Goal: Task Accomplishment & Management: Use online tool/utility

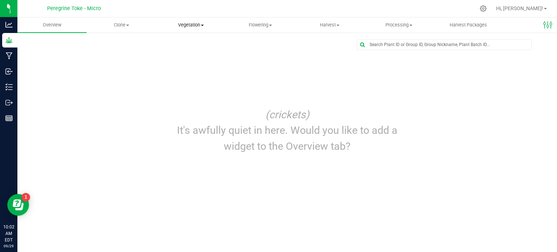
click at [208, 24] on span "Vegetation" at bounding box center [191, 25] width 69 height 7
click at [187, 44] on span "Veg groups" at bounding box center [179, 44] width 46 height 6
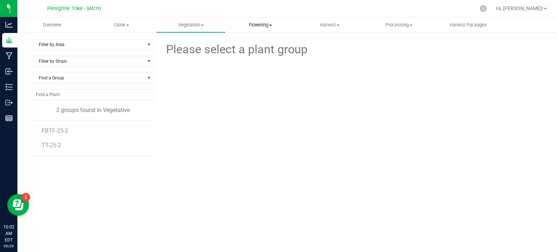
click at [265, 22] on span "Flowering" at bounding box center [260, 25] width 69 height 7
click at [248, 54] on span "Flowering groups" at bounding box center [256, 52] width 60 height 6
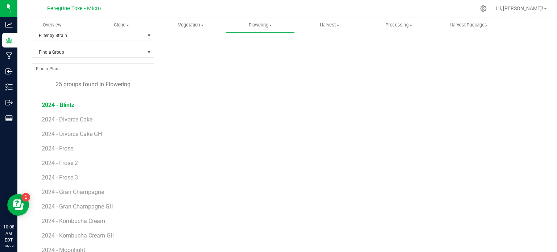
click at [61, 106] on span "2024 - Blintz" at bounding box center [58, 105] width 33 height 7
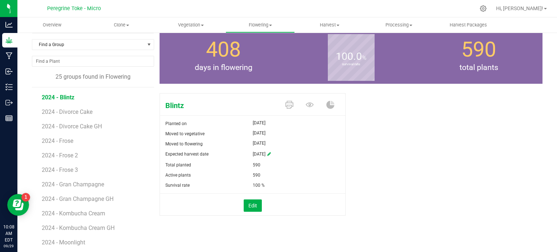
scroll to position [33, 0]
click at [306, 106] on icon at bounding box center [310, 105] width 8 height 5
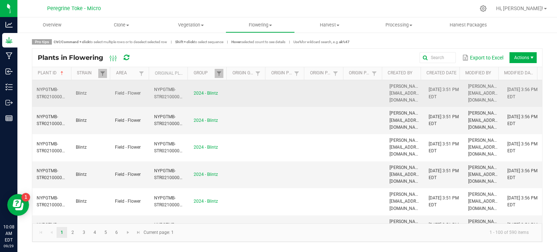
click at [45, 88] on span "NYPGTMB-STR02100000001" at bounding box center [55, 93] width 36 height 12
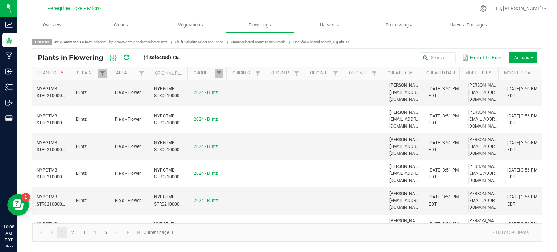
scroll to position [1858, 0]
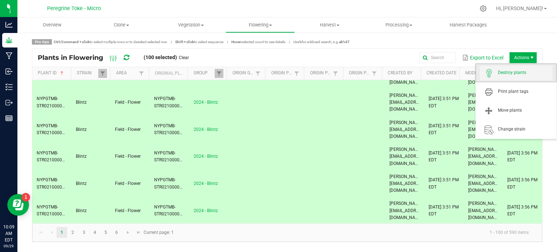
click at [515, 70] on span "Destroy plants" at bounding box center [525, 73] width 54 height 6
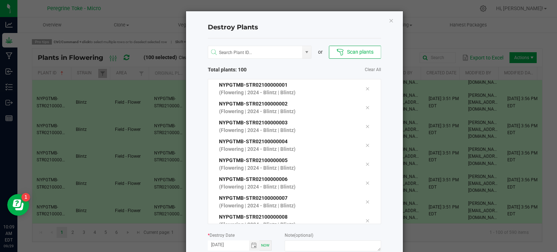
drag, startPoint x: 317, startPoint y: 21, endPoint x: 323, endPoint y: 3, distance: 19.2
click at [323, 3] on ngb-modal-window "Destroy Plants or Scan plants Total plants: 100 Clear All NYPGTMB-STR0210000000…" at bounding box center [281, 126] width 563 height 252
click at [297, 244] on textarea at bounding box center [333, 245] width 96 height 11
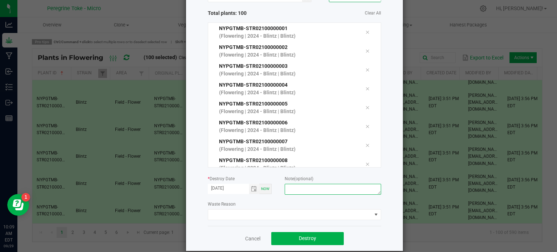
scroll to position [66, 0]
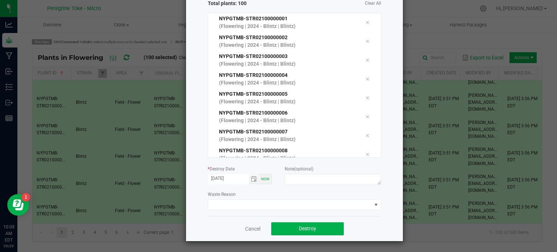
click at [264, 211] on div "or Scan plants Total plants: 100 Clear All NYPGTMB-STR02100000001 (Flowering | …" at bounding box center [294, 94] width 173 height 244
click at [267, 206] on span at bounding box center [290, 205] width 164 height 10
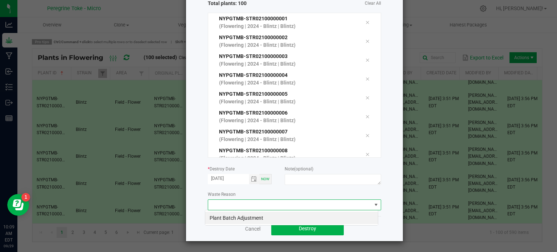
scroll to position [11, 173]
click at [269, 203] on span at bounding box center [290, 205] width 164 height 10
click at [268, 204] on span at bounding box center [290, 205] width 164 height 10
click at [249, 204] on span at bounding box center [290, 205] width 164 height 10
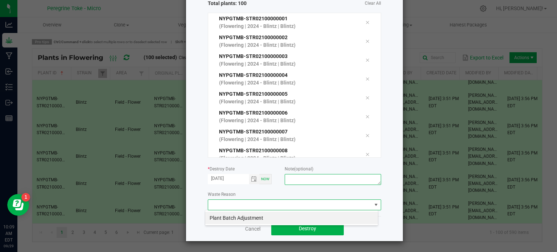
click at [306, 181] on textarea at bounding box center [333, 179] width 96 height 11
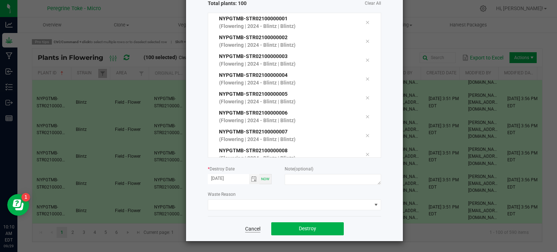
click at [245, 230] on link "Cancel" at bounding box center [252, 228] width 15 height 7
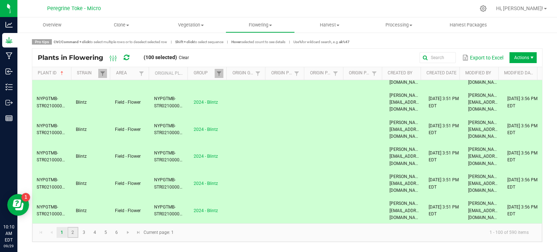
click at [74, 233] on link "2" at bounding box center [72, 232] width 11 height 11
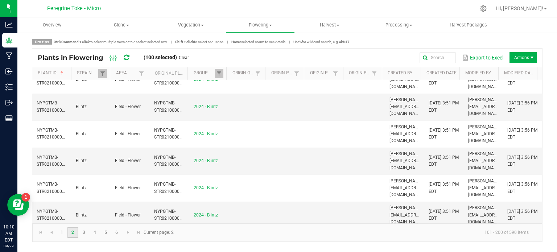
scroll to position [1858, 0]
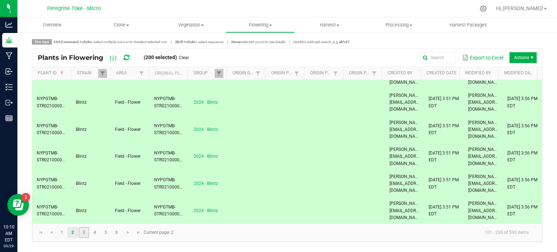
click at [84, 236] on link "3" at bounding box center [84, 232] width 11 height 11
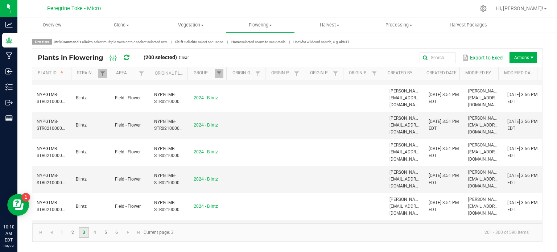
scroll to position [1858, 0]
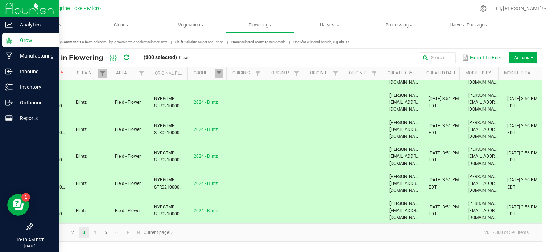
click at [15, 38] on p "Grow" at bounding box center [35, 40] width 44 height 9
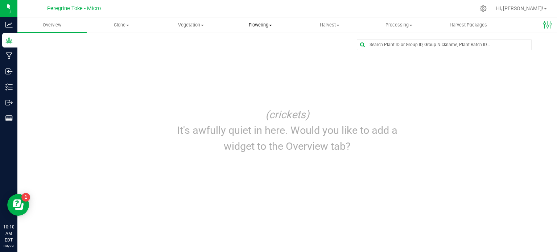
click at [256, 22] on span "Flowering" at bounding box center [260, 25] width 69 height 7
click at [249, 49] on li "Flowering groups" at bounding box center [260, 52] width 69 height 9
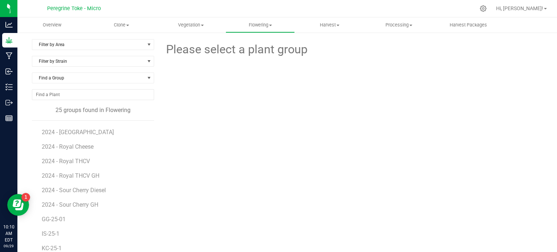
scroll to position [57, 0]
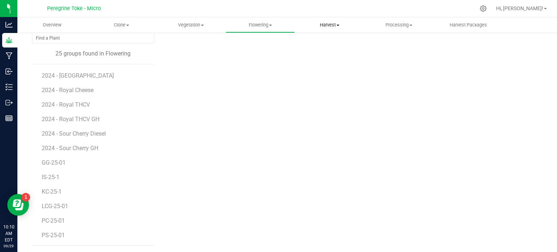
click at [341, 18] on uib-tab-heading "Harvest Harvests Harvested plants" at bounding box center [329, 25] width 69 height 15
click at [312, 42] on span "Harvests" at bounding box center [315, 44] width 40 height 6
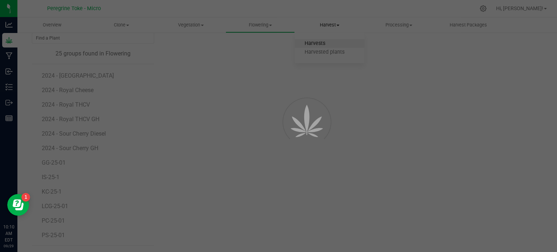
scroll to position [28, 0]
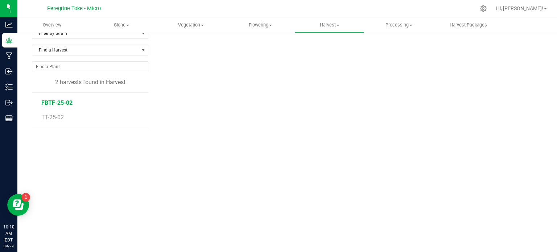
click at [61, 104] on span "FBTF-25-02" at bounding box center [56, 102] width 31 height 7
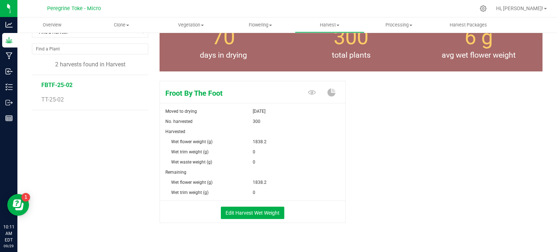
scroll to position [45, 0]
click at [255, 215] on button "Edit Harvest Wet Weight" at bounding box center [252, 213] width 63 height 12
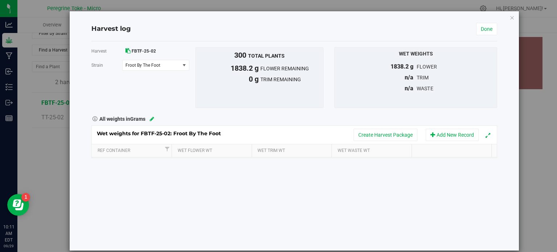
scroll to position [45, 0]
click at [510, 17] on icon "button" at bounding box center [512, 17] width 5 height 9
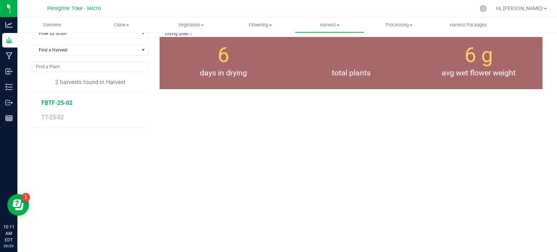
scroll to position [45, 0]
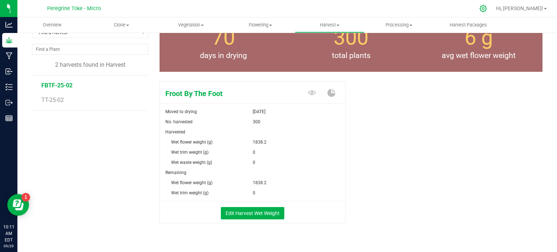
click at [493, 4] on div at bounding box center [483, 9] width 18 height 16
click at [487, 9] on icon at bounding box center [483, 9] width 8 height 8
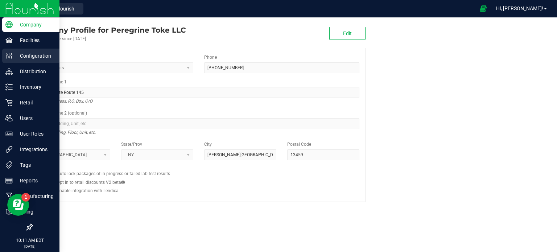
click at [18, 57] on p "Configuration" at bounding box center [35, 56] width 44 height 9
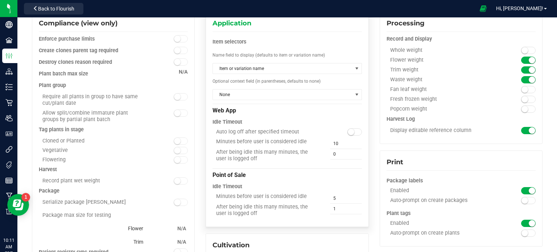
scroll to position [52, 0]
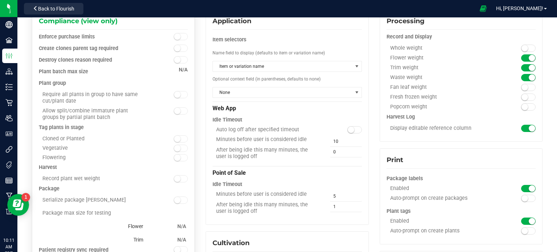
drag, startPoint x: 93, startPoint y: 178, endPoint x: 71, endPoint y: 177, distance: 22.2
click at [71, 177] on div "Record plant wet weight" at bounding box center [95, 179] width 112 height 7
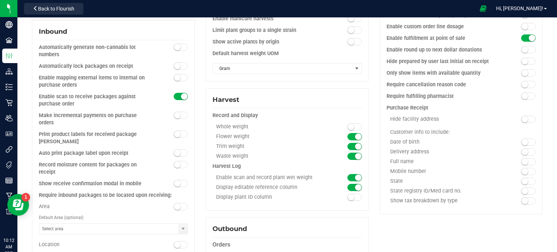
scroll to position [316, 0]
click at [354, 194] on span at bounding box center [354, 196] width 15 height 7
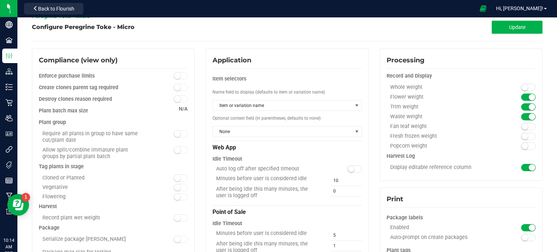
scroll to position [13, 0]
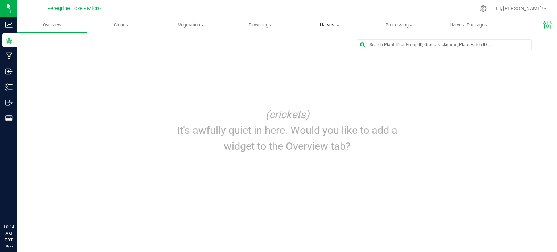
click at [317, 23] on span "Harvest" at bounding box center [329, 25] width 69 height 7
click at [312, 43] on span "Harvests" at bounding box center [315, 44] width 40 height 6
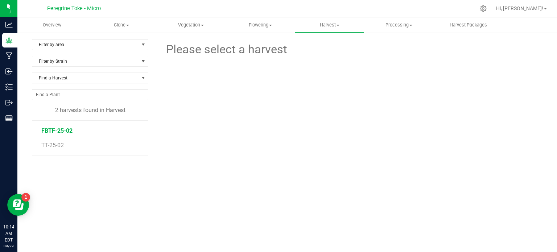
click at [64, 130] on span "FBTF-25-02" at bounding box center [56, 130] width 31 height 7
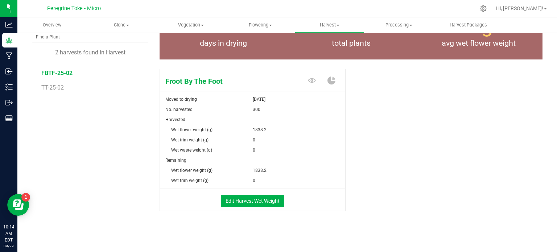
scroll to position [42, 0]
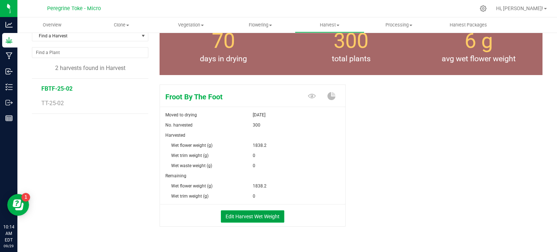
click at [256, 215] on button "Edit Harvest Wet Weight" at bounding box center [252, 216] width 63 height 12
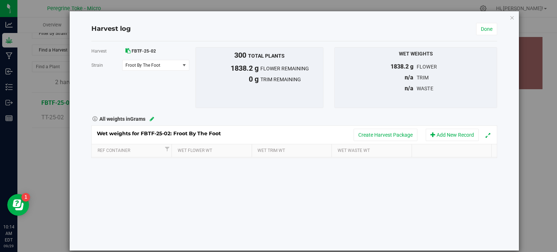
scroll to position [42, 0]
click at [510, 17] on icon "button" at bounding box center [512, 17] width 5 height 9
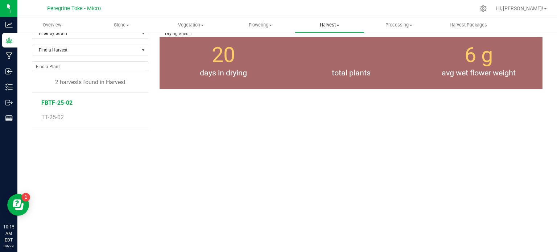
scroll to position [42, 0]
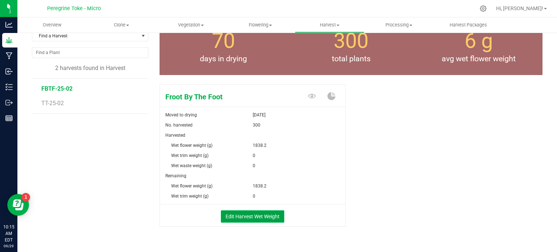
click at [246, 215] on button "Edit Harvest Wet Weight" at bounding box center [252, 216] width 63 height 12
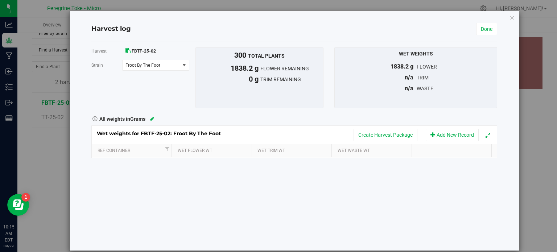
scroll to position [42, 0]
click at [510, 17] on icon "button" at bounding box center [512, 17] width 5 height 9
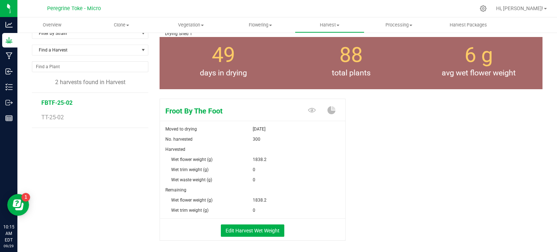
scroll to position [42, 0]
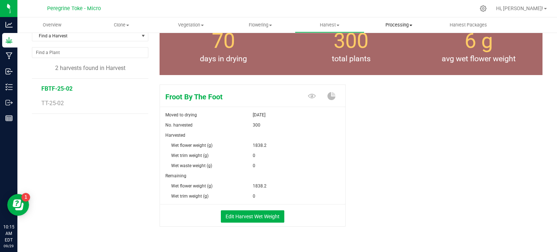
click at [396, 26] on span "Processing" at bounding box center [399, 25] width 69 height 7
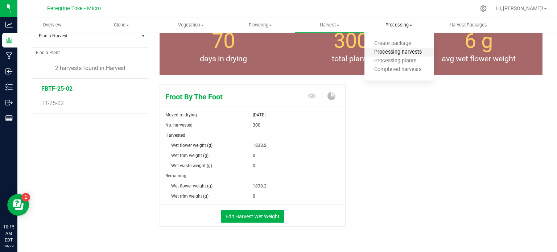
click at [393, 53] on span "Processing harvests" at bounding box center [398, 52] width 67 height 6
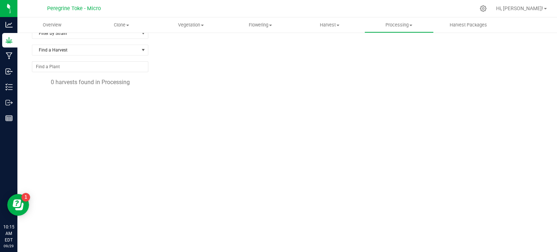
scroll to position [28, 0]
click at [416, 18] on uib-tab-heading "Processing Create package Processing harvests Processing plants Completed harve…" at bounding box center [399, 25] width 69 height 15
click at [339, 26] on span "Harvest" at bounding box center [329, 25] width 69 height 7
click at [334, 53] on span "Harvested plants" at bounding box center [324, 52] width 59 height 6
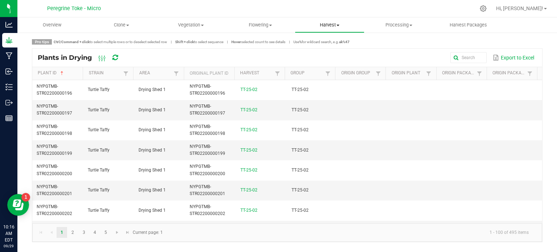
click at [335, 26] on span "Harvest" at bounding box center [329, 25] width 69 height 7
click at [326, 44] on span "Harvests" at bounding box center [315, 44] width 40 height 6
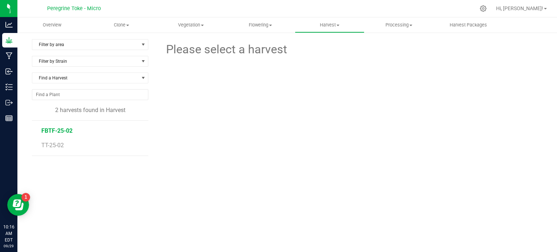
click at [54, 132] on span "FBTF-25-02" at bounding box center [56, 130] width 31 height 7
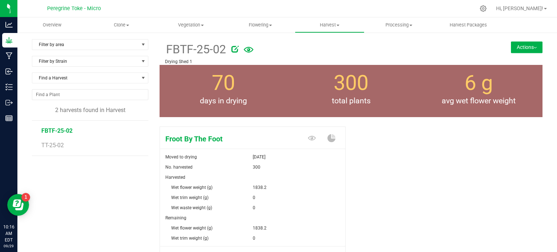
click at [527, 41] on div "FBTF-25-02 Drying Shed 1 Actions Move harvest Create package from harvest" at bounding box center [351, 52] width 383 height 26
click at [524, 47] on button "Actions" at bounding box center [527, 47] width 32 height 12
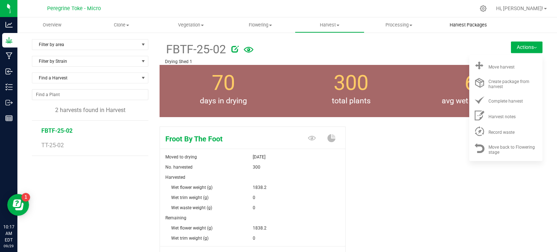
click at [475, 24] on span "Harvest Packages" at bounding box center [468, 25] width 57 height 7
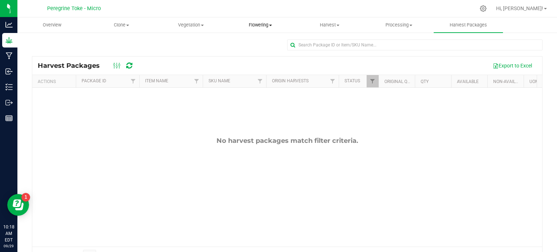
click at [260, 22] on span "Flowering" at bounding box center [260, 25] width 69 height 7
click at [251, 50] on span "Flowering groups" at bounding box center [256, 52] width 60 height 6
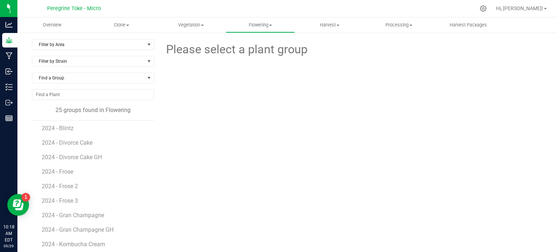
scroll to position [2, 0]
click at [81, 142] on span "2024 - Divorce Cake" at bounding box center [68, 143] width 53 height 7
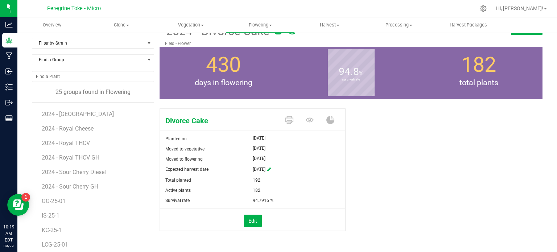
scroll to position [18, 0]
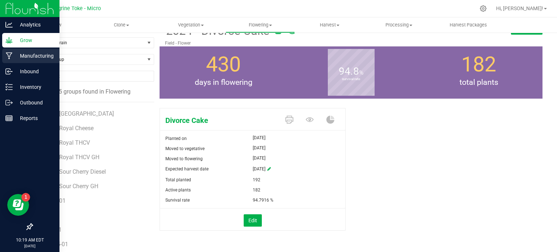
click at [33, 58] on p "Manufacturing" at bounding box center [35, 56] width 44 height 9
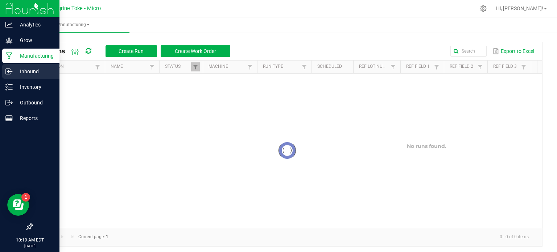
click at [22, 68] on p "Inbound" at bounding box center [35, 71] width 44 height 9
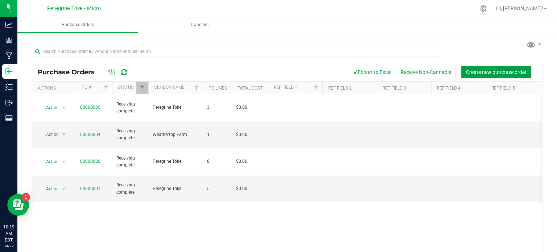
click at [474, 69] on span "Create new purchase order" at bounding box center [496, 72] width 61 height 6
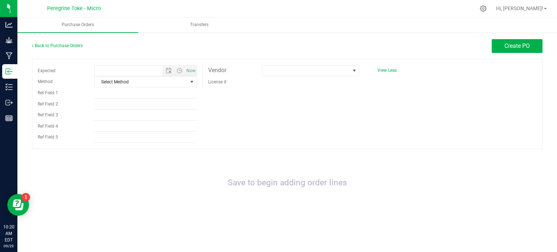
type input "9/29/2025 10:20 AM"
click at [141, 81] on span "Select Method" at bounding box center [141, 82] width 92 height 10
click at [278, 120] on div "Expected 9/29/2025 10:20 AM Now Method Select Method Select Method USPS UPS Fed…" at bounding box center [287, 104] width 511 height 90
click at [138, 82] on span "Select Method" at bounding box center [141, 82] width 92 height 10
click at [267, 119] on div "Expected 9/29/2025 10:20 AM Now Method Select Method Select Method USPS UPS Fed…" at bounding box center [287, 104] width 511 height 90
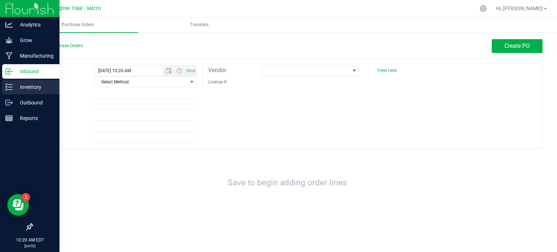
click at [22, 86] on p "Inventory" at bounding box center [35, 87] width 44 height 9
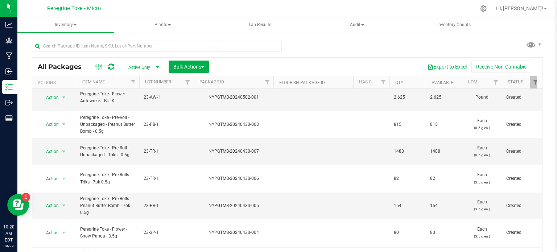
scroll to position [140, 0]
click at [62, 202] on span "select" at bounding box center [64, 205] width 6 height 6
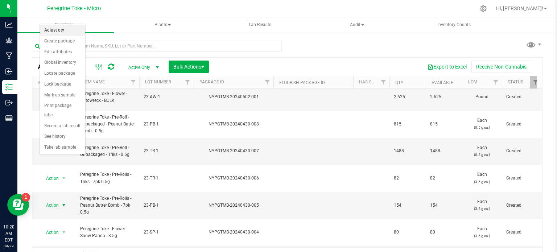
click at [71, 27] on li "Adjust qty" at bounding box center [62, 30] width 45 height 11
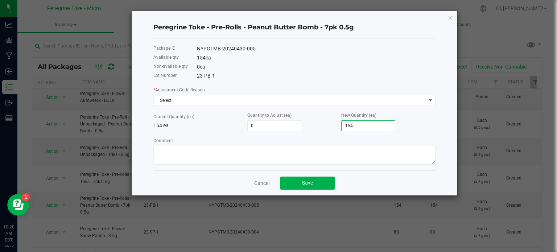
click at [366, 129] on input "154" at bounding box center [368, 126] width 53 height 10
click at [260, 181] on link "Cancel" at bounding box center [261, 183] width 15 height 7
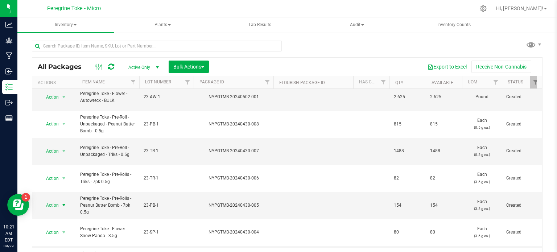
scroll to position [140, 0]
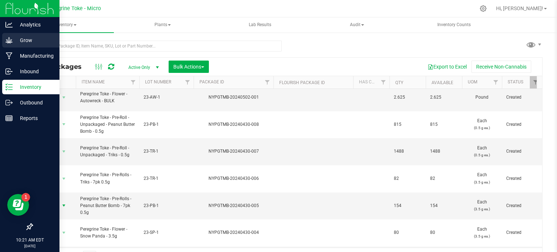
click at [24, 38] on p "Grow" at bounding box center [35, 40] width 44 height 9
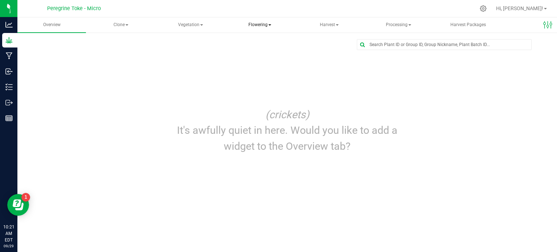
click at [262, 24] on span "Flowering" at bounding box center [260, 25] width 68 height 15
click at [258, 49] on span "Flowering groups" at bounding box center [265, 52] width 60 height 6
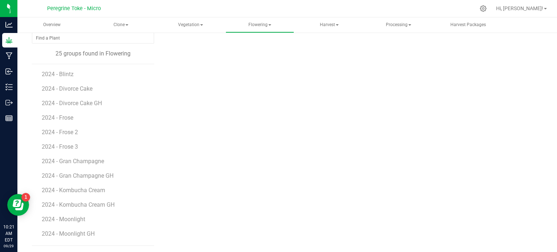
scroll to position [187, 0]
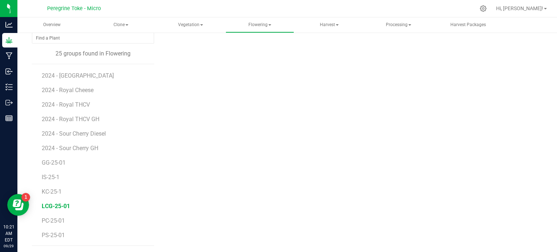
click at [53, 207] on span "LCG-25-01" at bounding box center [56, 206] width 28 height 7
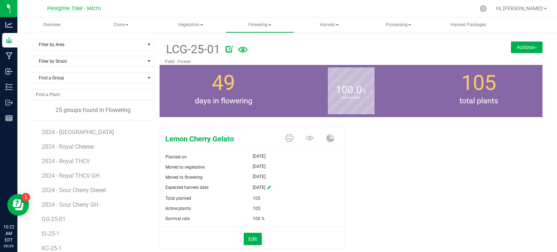
click at [520, 47] on button "Actions" at bounding box center [527, 47] width 32 height 12
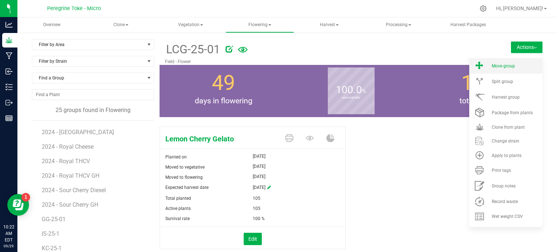
click at [504, 67] on span "Move group" at bounding box center [503, 65] width 23 height 5
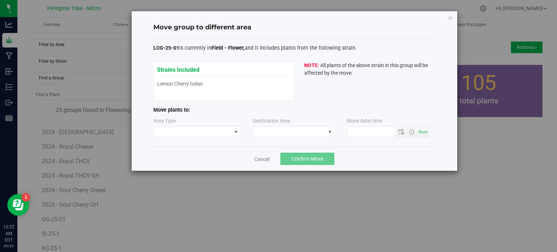
type input "9/29/2025 10:22 AM"
click at [255, 160] on link "Cancel" at bounding box center [261, 159] width 15 height 7
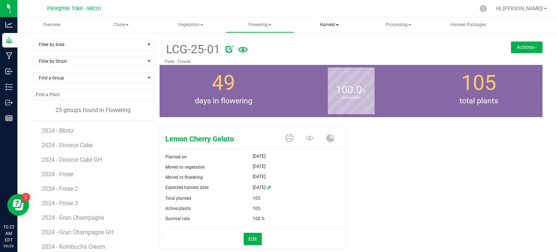
click at [332, 23] on span "Harvest" at bounding box center [329, 25] width 68 height 15
click at [256, 42] on div at bounding box center [352, 48] width 253 height 15
click at [515, 48] on button "Actions" at bounding box center [527, 47] width 32 height 12
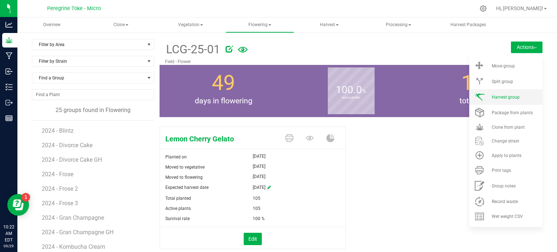
click at [506, 98] on span "Harvest group" at bounding box center [506, 97] width 28 height 5
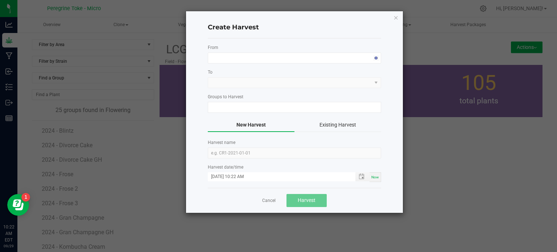
type input "LCG-25-01"
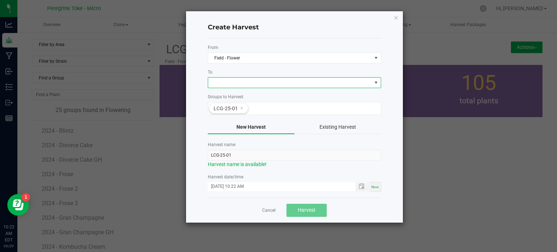
click at [276, 81] on span at bounding box center [290, 83] width 164 height 10
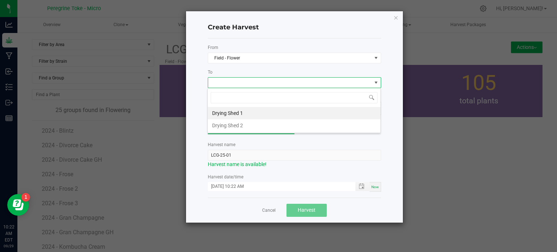
scroll to position [11, 173]
click at [252, 116] on li "Drying Shed 1" at bounding box center [294, 113] width 173 height 12
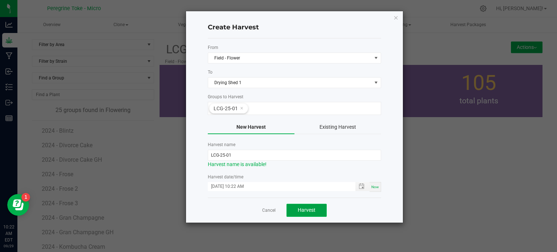
click at [306, 209] on span "Harvest" at bounding box center [307, 210] width 18 height 6
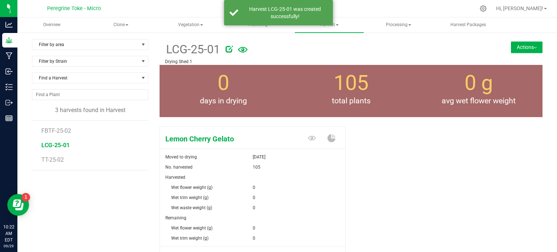
scroll to position [58, 0]
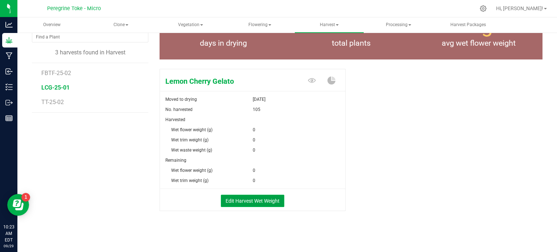
click at [244, 196] on button "Edit Harvest Wet Weight" at bounding box center [252, 201] width 63 height 12
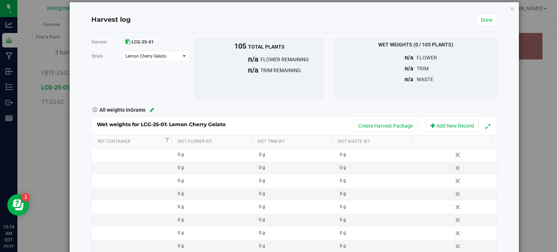
scroll to position [9, 0]
click at [510, 9] on icon "button" at bounding box center [512, 8] width 5 height 9
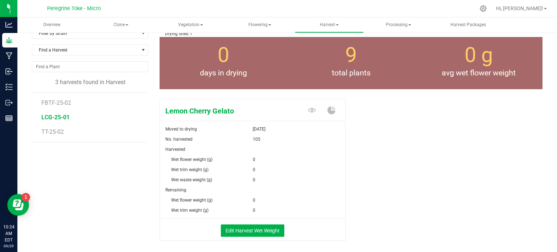
scroll to position [58, 0]
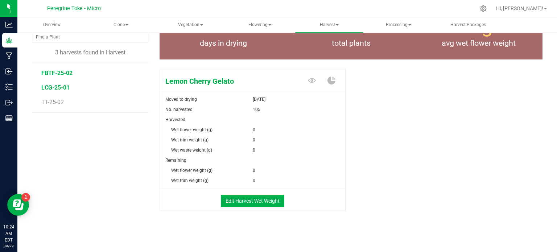
click at [49, 70] on span "FBTF-25-02" at bounding box center [56, 73] width 31 height 7
click at [258, 206] on button "Edit Harvest Wet Weight" at bounding box center [252, 201] width 63 height 12
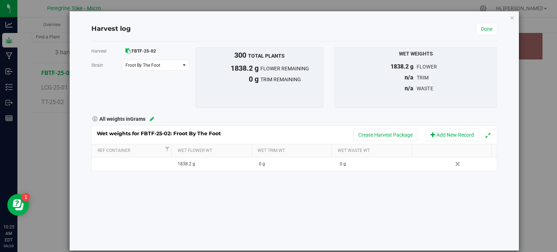
scroll to position [9, 0]
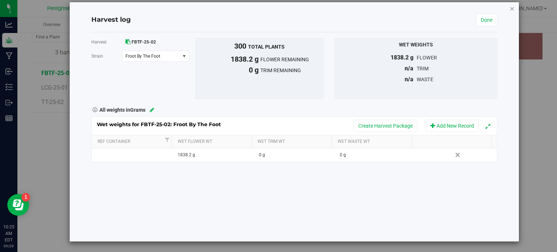
click at [510, 7] on icon "button" at bounding box center [512, 8] width 5 height 9
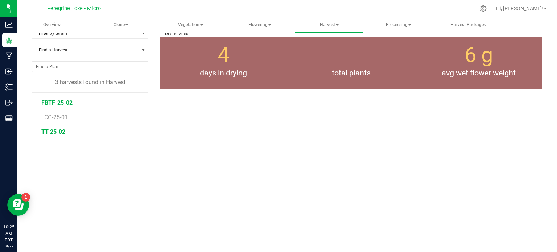
scroll to position [58, 0]
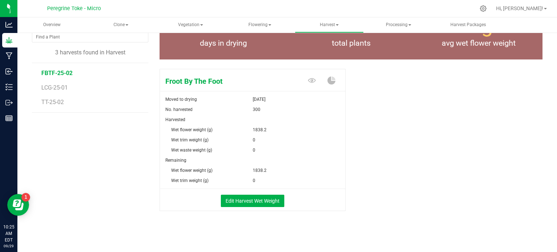
click at [55, 92] on li "TT-25-02" at bounding box center [92, 102] width 102 height 20
click at [55, 87] on span "LCG-25-01" at bounding box center [55, 87] width 28 height 7
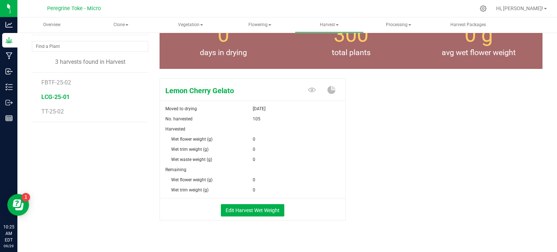
scroll to position [48, 0]
click at [273, 203] on div "Edit Harvest Wet Weight" at bounding box center [253, 210] width 196 height 22
click at [270, 208] on button "Edit Harvest Wet Weight" at bounding box center [252, 211] width 63 height 12
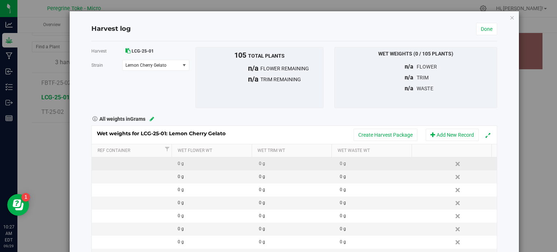
click at [178, 164] on div "0 g" at bounding box center [215, 163] width 75 height 7
click at [259, 165] on div "0 g" at bounding box center [296, 163] width 75 height 7
click at [347, 164] on div "0 g" at bounding box center [377, 163] width 75 height 7
click at [127, 49] on icon at bounding box center [127, 50] width 5 height 5
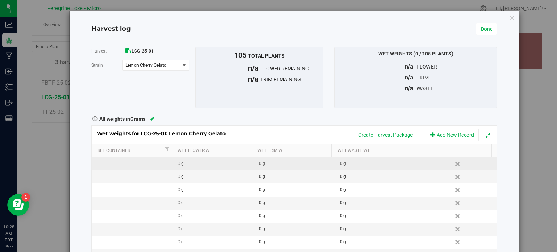
click at [128, 50] on icon at bounding box center [127, 50] width 5 height 5
click at [510, 18] on icon "button" at bounding box center [512, 17] width 5 height 9
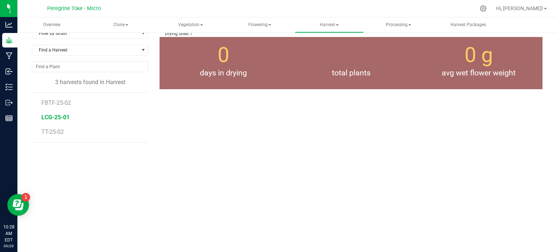
scroll to position [48, 0]
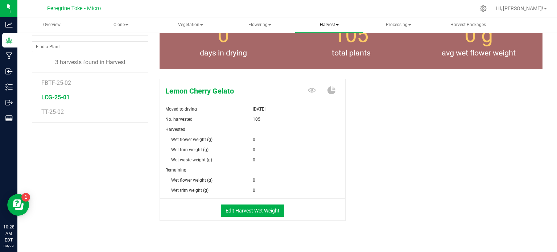
click at [328, 24] on span "Harvest" at bounding box center [329, 25] width 68 height 15
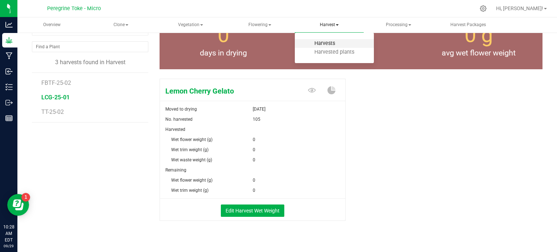
click at [324, 41] on span "Harvests" at bounding box center [325, 43] width 40 height 6
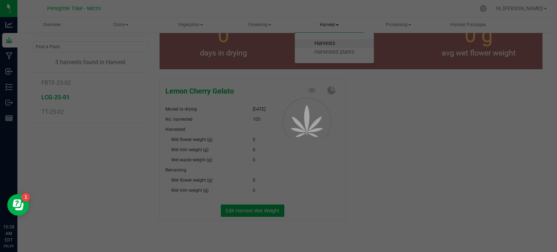
scroll to position [28, 0]
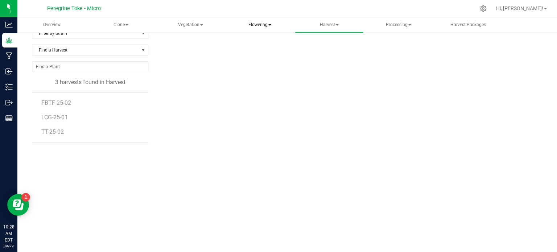
click at [275, 24] on span "Flowering" at bounding box center [260, 25] width 68 height 15
click at [263, 52] on span "Flowering groups" at bounding box center [265, 52] width 60 height 6
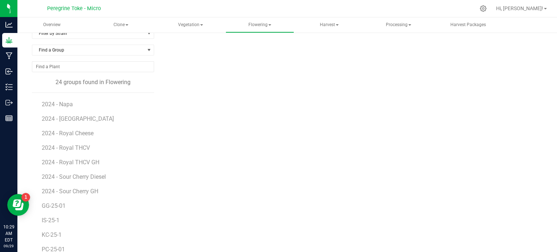
scroll to position [57, 0]
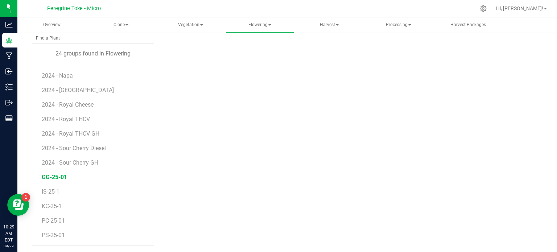
click at [57, 177] on span "GG-25-01" at bounding box center [54, 177] width 25 height 7
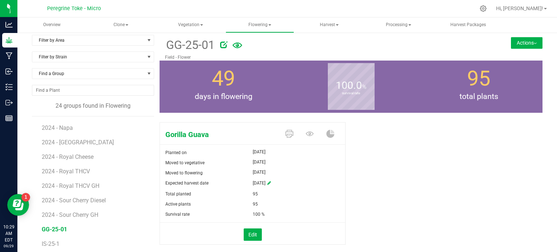
scroll to position [4, 0]
click at [353, 136] on div "Gorilla Guava Planted on May 23, 2025 Moved to vegetative Jun 16, 2025 Moved to…" at bounding box center [351, 191] width 383 height 144
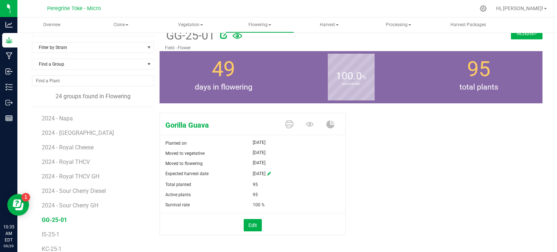
scroll to position [26, 0]
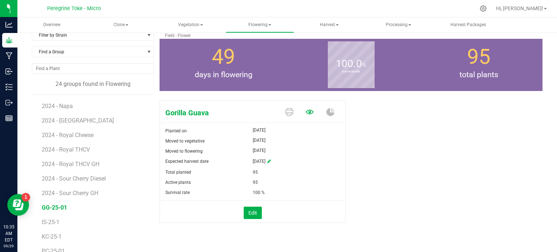
click at [306, 111] on icon at bounding box center [310, 112] width 8 height 8
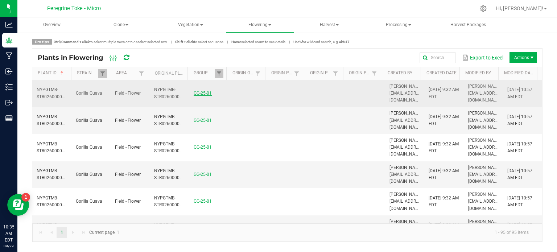
click at [199, 91] on link "GG-25-01" at bounding box center [203, 93] width 18 height 5
click at [115, 91] on span "Field - Flower" at bounding box center [128, 93] width 26 height 5
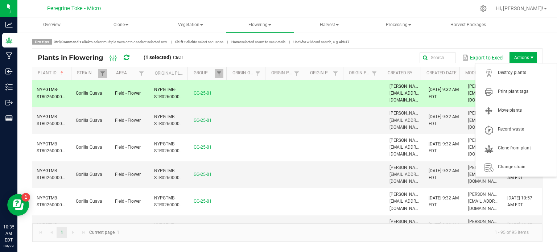
click at [525, 58] on span "Actions" at bounding box center [523, 57] width 27 height 11
click at [525, 88] on span "Print plant tags" at bounding box center [525, 91] width 54 height 6
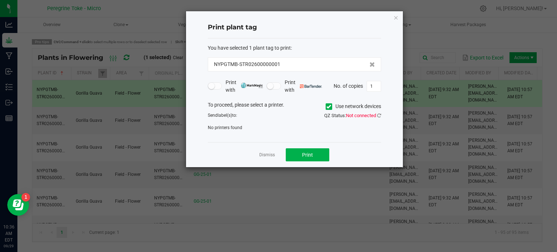
click at [329, 107] on icon at bounding box center [328, 107] width 5 height 0
click at [0, 0] on input "Use network devices" at bounding box center [0, 0] width 0 height 0
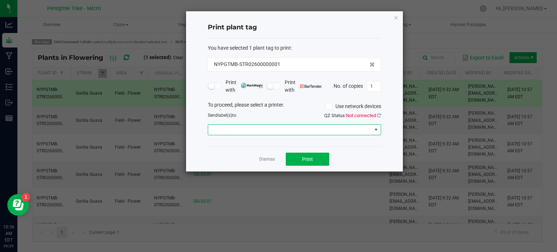
click at [271, 129] on span at bounding box center [290, 130] width 164 height 10
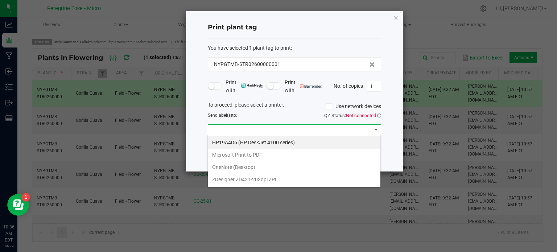
scroll to position [11, 173]
click at [260, 178] on ZPL "ZDesigner ZD421-203dpi ZPL" at bounding box center [294, 179] width 173 height 12
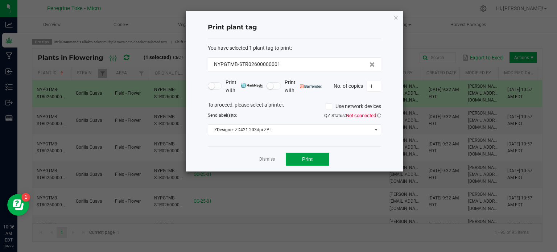
click at [307, 156] on span "Print" at bounding box center [307, 159] width 11 height 6
click at [379, 115] on icon at bounding box center [379, 115] width 4 height 5
click at [306, 157] on span "Print" at bounding box center [307, 159] width 11 height 6
click at [313, 159] on button "Print" at bounding box center [308, 159] width 44 height 13
click at [301, 158] on button "Print" at bounding box center [308, 159] width 44 height 13
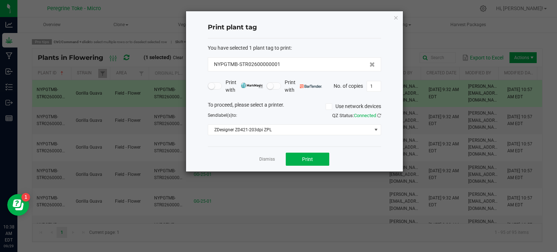
click at [279, 198] on ngb-modal-window "Print plant tag You have selected 1 plant tag to print : NYPGTMB-STR02600000001…" at bounding box center [281, 126] width 563 height 252
click at [268, 158] on link "Dismiss" at bounding box center [267, 159] width 16 height 6
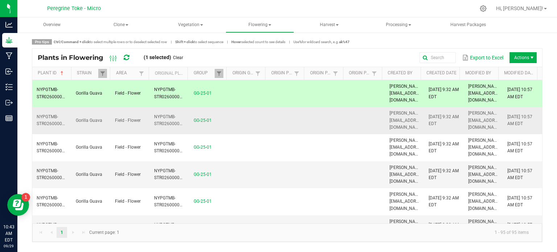
click at [182, 107] on td "NYPGTMB-STR02600000002" at bounding box center [169, 120] width 39 height 27
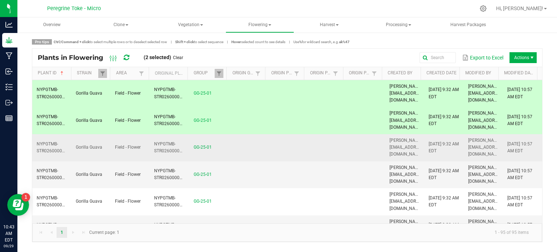
click at [174, 134] on td "NYPGTMB-STR02600000003" at bounding box center [169, 147] width 39 height 27
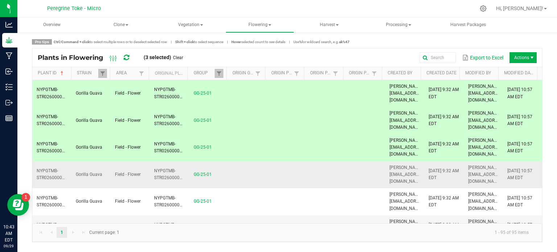
click at [170, 168] on span "NYPGTMB-STR02600000004" at bounding box center [172, 174] width 36 height 12
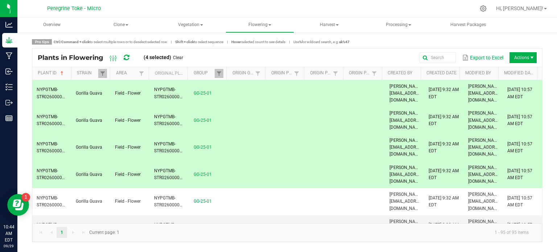
click at [523, 56] on span "Actions" at bounding box center [523, 57] width 27 height 11
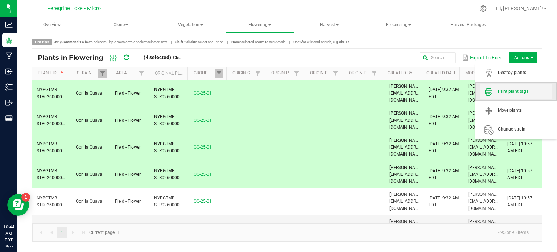
click at [512, 88] on span "Print plant tags" at bounding box center [525, 91] width 54 height 6
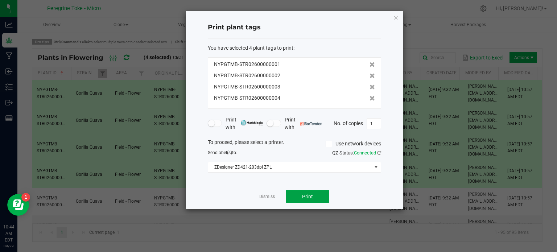
click at [310, 195] on span "Print" at bounding box center [307, 197] width 11 height 6
click at [271, 195] on link "Dismiss" at bounding box center [267, 197] width 16 height 6
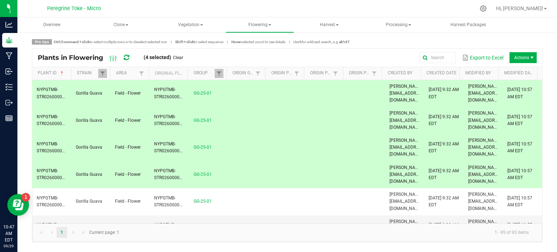
click at [26, 63] on div "Pro tips Ctrl/Command + click to select multiple rows or to deselect selected r…" at bounding box center [287, 140] width 522 height 203
click at [365, 80] on td at bounding box center [365, 93] width 39 height 27
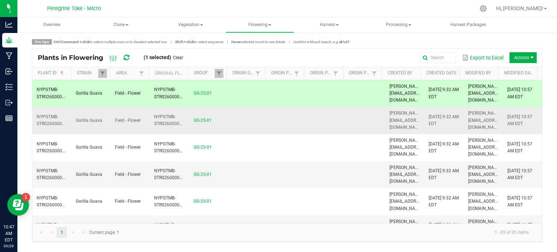
click at [330, 111] on td at bounding box center [326, 120] width 39 height 27
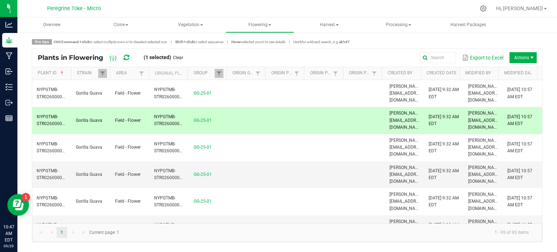
click at [392, 59] on div "Export to Excel Actions" at bounding box center [363, 58] width 348 height 12
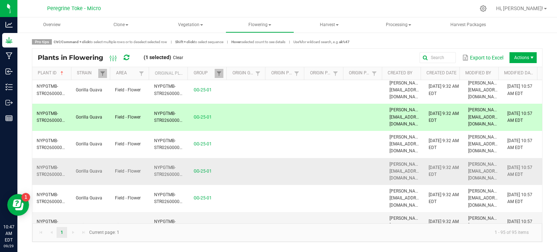
scroll to position [0, 0]
